Goal: Information Seeking & Learning: Learn about a topic

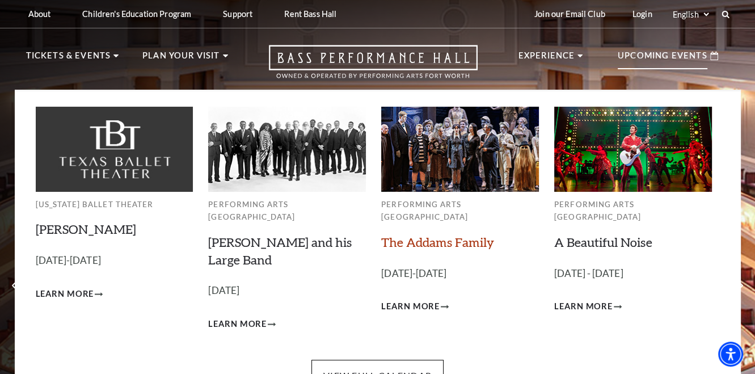
click at [467, 234] on link "The Addams Family" at bounding box center [437, 241] width 113 height 15
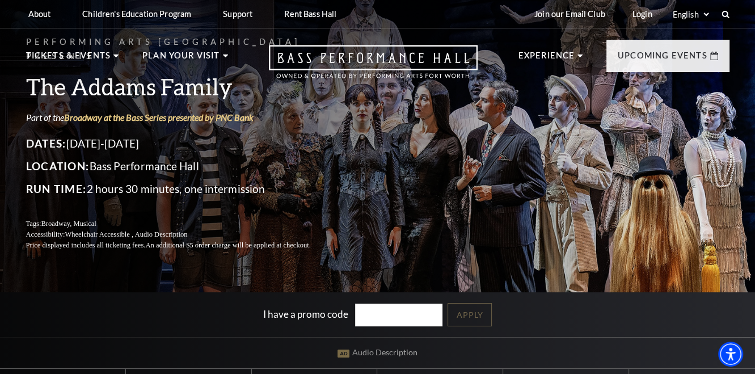
click at [402, 184] on div "Performing Arts Fort Worth Presents The Addams Family Part of the Broadway at t…" at bounding box center [378, 143] width 726 height 238
drag, startPoint x: 402, startPoint y: 184, endPoint x: 476, endPoint y: 119, distance: 99.3
click at [476, 119] on div "Performing Arts Fort Worth Presents The Addams Family Part of the Broadway at t…" at bounding box center [378, 143] width 726 height 238
drag, startPoint x: 476, startPoint y: 119, endPoint x: 538, endPoint y: 106, distance: 63.6
click at [538, 106] on div "Performing Arts Fort Worth Presents The Addams Family Part of the Broadway at t…" at bounding box center [378, 143] width 726 height 238
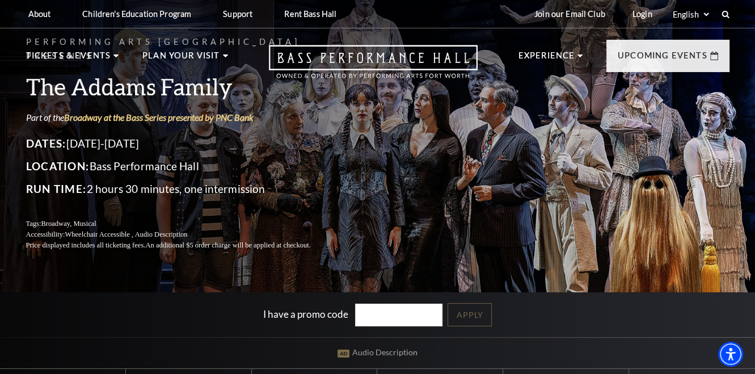
click at [508, 43] on nav "Tickets & Events Now On Sale Broadway At The Bass presented by PNC Bank Irwin S…" at bounding box center [378, 58] width 726 height 61
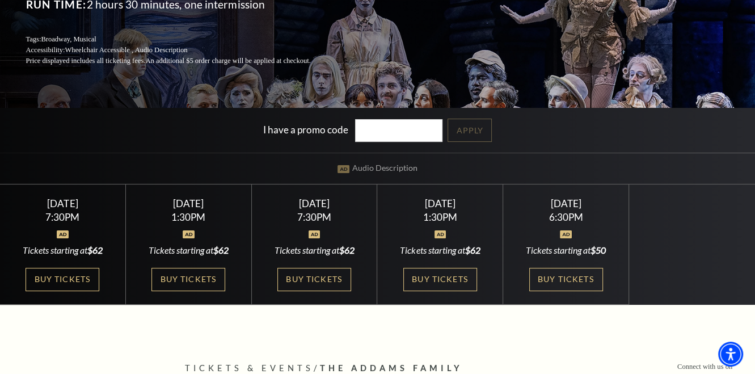
scroll to position [192, 0]
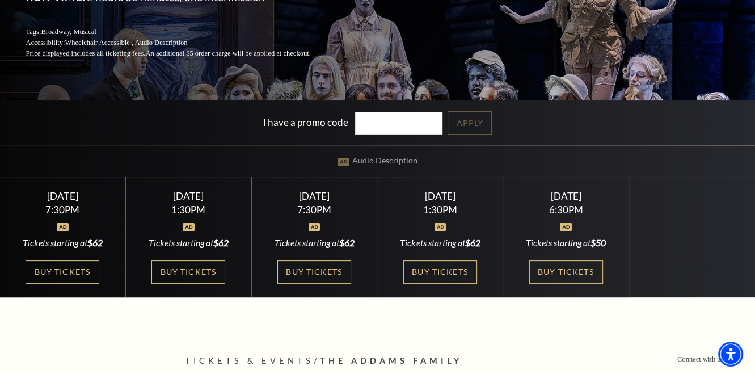
click at [461, 75] on div "Performing Arts Fort Worth Presents The Addams Family Part of the Broadway at t…" at bounding box center [377, 49] width 755 height 496
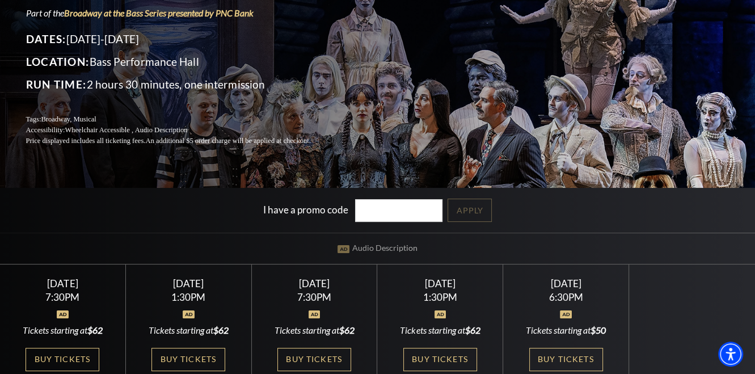
scroll to position [103, 0]
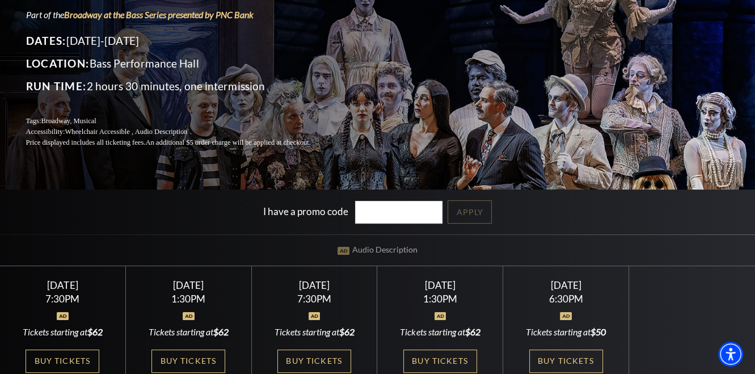
click at [226, 35] on p "Dates: October 24-26, 2025" at bounding box center [182, 41] width 312 height 18
click at [247, 54] on p "Location: Bass Performance Hall" at bounding box center [182, 63] width 312 height 18
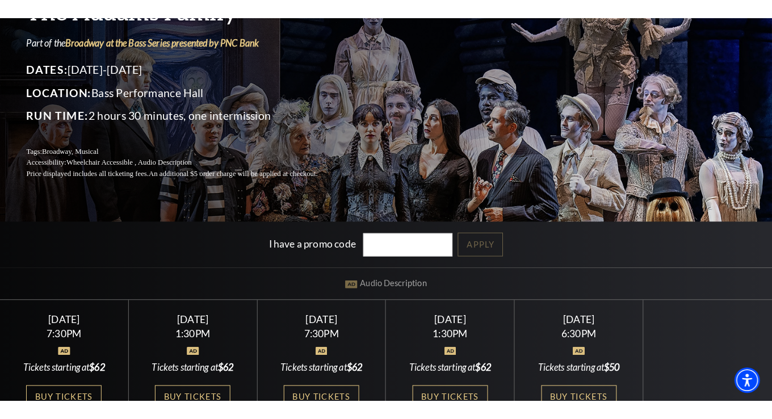
scroll to position [91, 0]
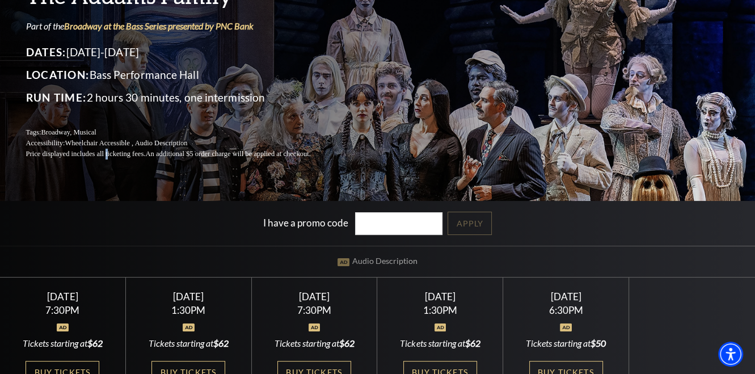
click at [107, 149] on p "Price displayed includes all ticketing fees. An additional $5 order charge will…" at bounding box center [182, 154] width 312 height 11
click at [140, 141] on p "Accessibility: Wheelchair Accessible , Audio Description" at bounding box center [182, 143] width 312 height 11
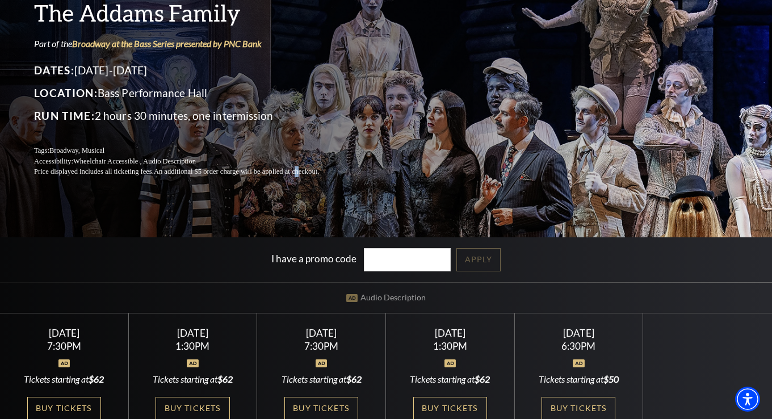
drag, startPoint x: 299, startPoint y: 165, endPoint x: 296, endPoint y: 153, distance: 11.8
click at [296, 153] on div "Performing Arts Fort Worth Presents The Addams Family Part of the Broadway at t…" at bounding box center [190, 70] width 312 height 238
drag, startPoint x: 297, startPoint y: 166, endPoint x: 430, endPoint y: 121, distance: 139.9
click at [430, 121] on div "Performing Arts Fort Worth Presents The Addams Family Part of the Broadway at t…" at bounding box center [386, 70] width 726 height 238
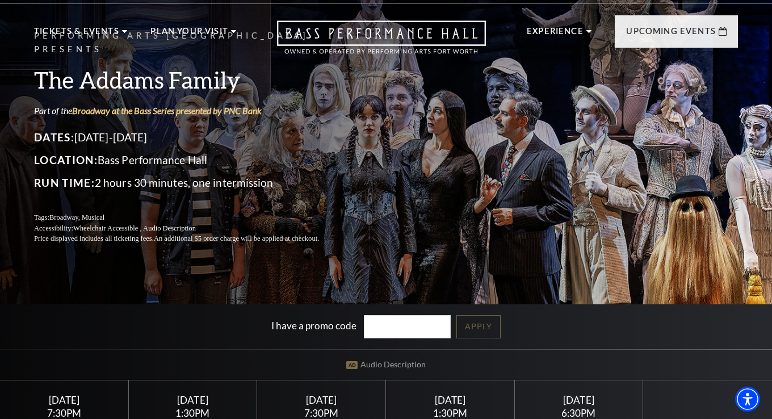
scroll to position [24, 0]
click at [647, 336] on div "I have a promo code Apply" at bounding box center [386, 327] width 772 height 45
click at [655, 331] on div "I have a promo code Apply" at bounding box center [386, 327] width 772 height 45
click at [650, 259] on div "Performing Arts Fort Worth Presents The Addams Family Part of the Broadway at t…" at bounding box center [386, 235] width 772 height 532
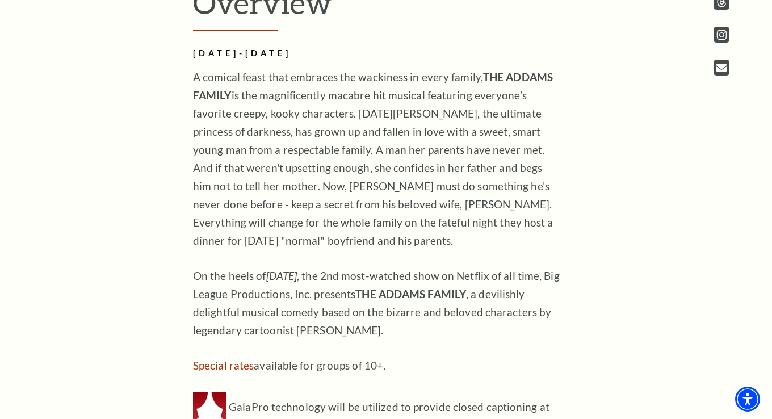
scroll to position [649, 0]
click at [194, 71] on p "A comical feast that embraces the wackiness in every family, THE ADDAMS FAMILY …" at bounding box center [377, 159] width 369 height 182
click at [194, 74] on p "A comical feast that embraces the wackiness in every family, THE ADDAMS FAMILY …" at bounding box center [377, 159] width 369 height 182
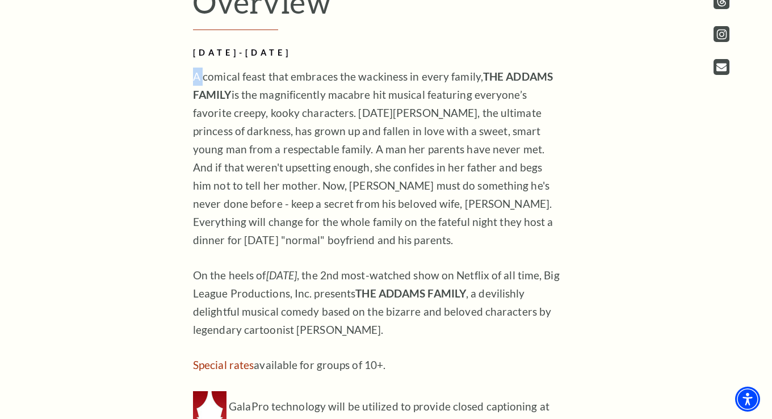
click at [200, 74] on p "A comical feast that embraces the wackiness in every family, THE ADDAMS FAMILY …" at bounding box center [377, 159] width 369 height 182
drag, startPoint x: 376, startPoint y: 331, endPoint x: 184, endPoint y: 78, distance: 317.8
click at [184, 78] on div "Overview OCTOBER 24-26, 2025 A comical feast that embraces the wackiness in eve…" at bounding box center [386, 222] width 408 height 477
drag, startPoint x: 184, startPoint y: 78, endPoint x: 260, endPoint y: 159, distance: 111.6
copy div "A comical feast that embraces the wackiness in every family, THE ADDAMS FAMILY …"
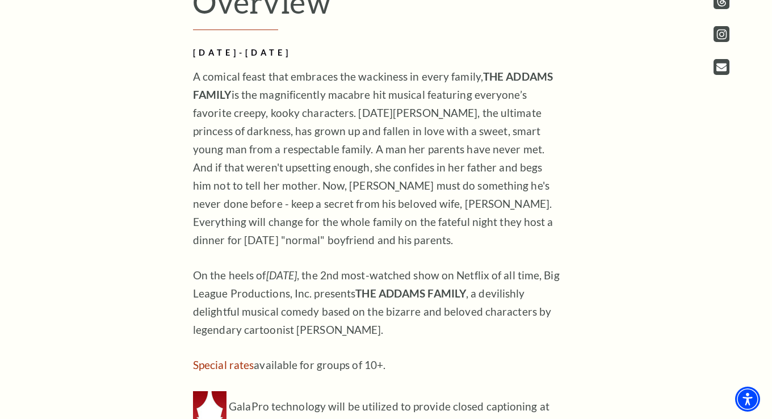
click at [498, 337] on p "On the heels of Wednesday , the 2nd most-watched show on Netflix of all time, B…" at bounding box center [377, 302] width 369 height 73
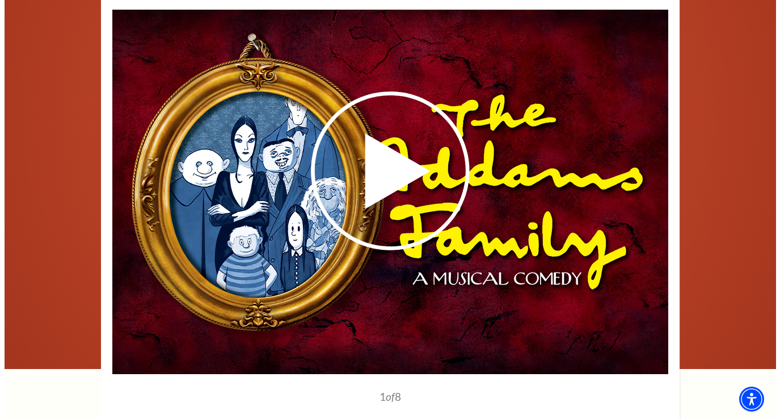
scroll to position [1459, 0]
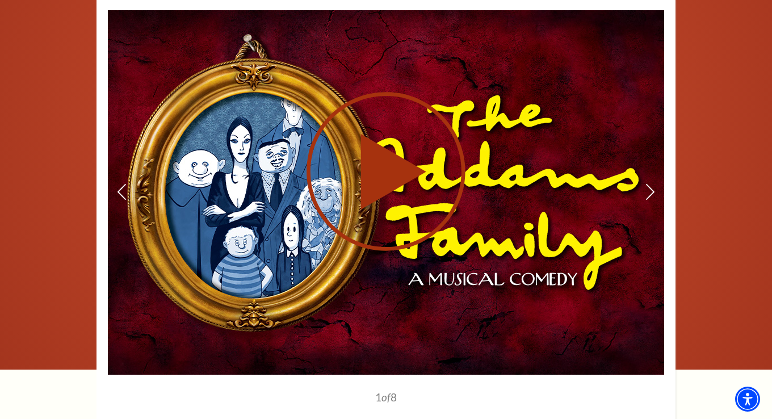
click at [385, 250] on icon at bounding box center [386, 171] width 278 height 161
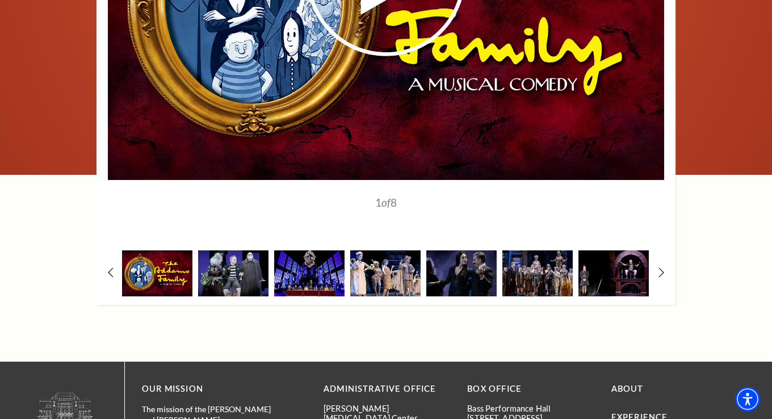
scroll to position [1651, 0]
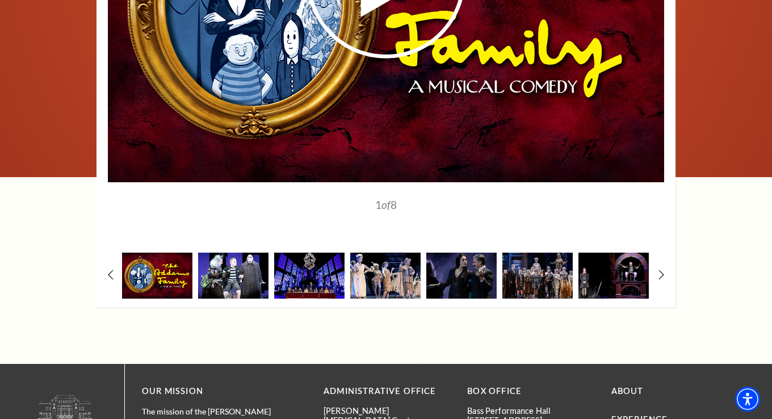
click at [242, 287] on img at bounding box center [233, 275] width 70 height 46
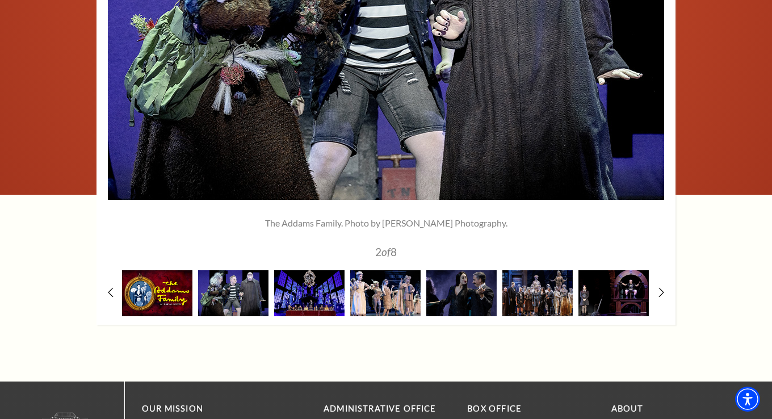
scroll to position [1639, 0]
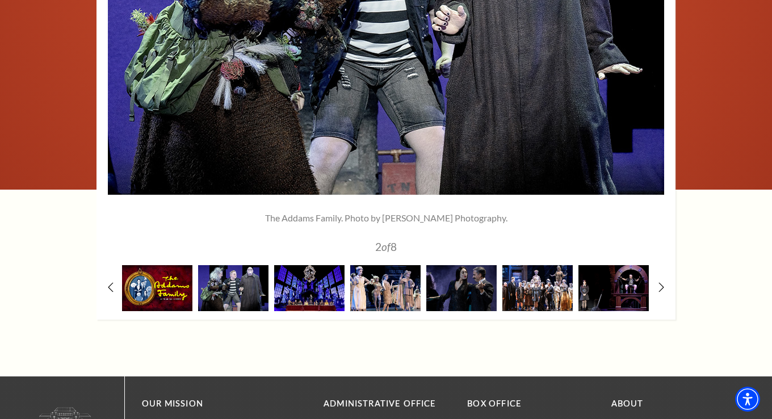
click at [544, 288] on img at bounding box center [537, 288] width 70 height 46
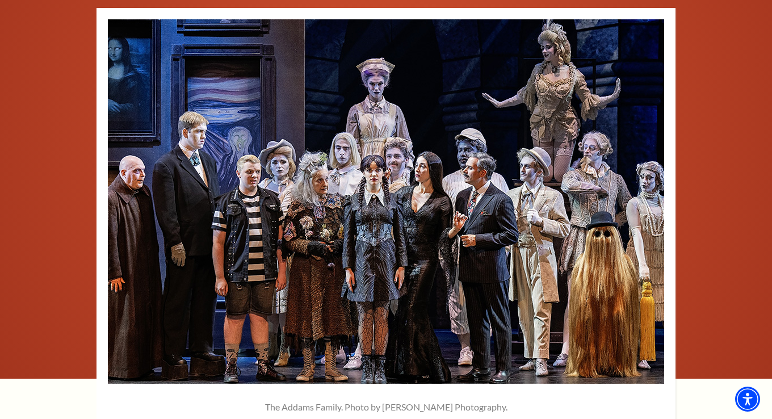
scroll to position [1459, 0]
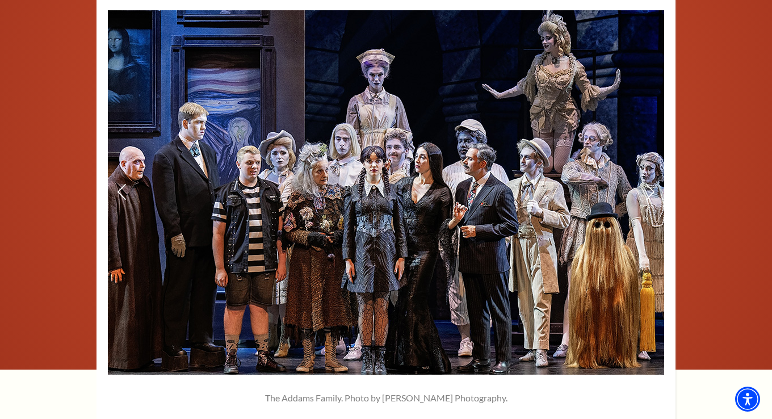
click at [488, 182] on img at bounding box center [386, 192] width 556 height 364
click at [735, 318] on div at bounding box center [386, 229] width 772 height 540
click at [763, 410] on div at bounding box center [763, 410] width 0 height 0
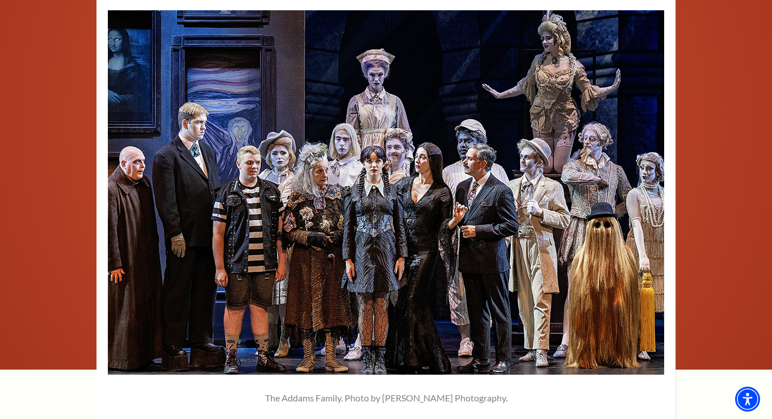
click at [763, 410] on div at bounding box center [763, 410] width 0 height 0
click at [751, 186] on div at bounding box center [386, 229] width 772 height 540
